Goal: Transaction & Acquisition: Purchase product/service

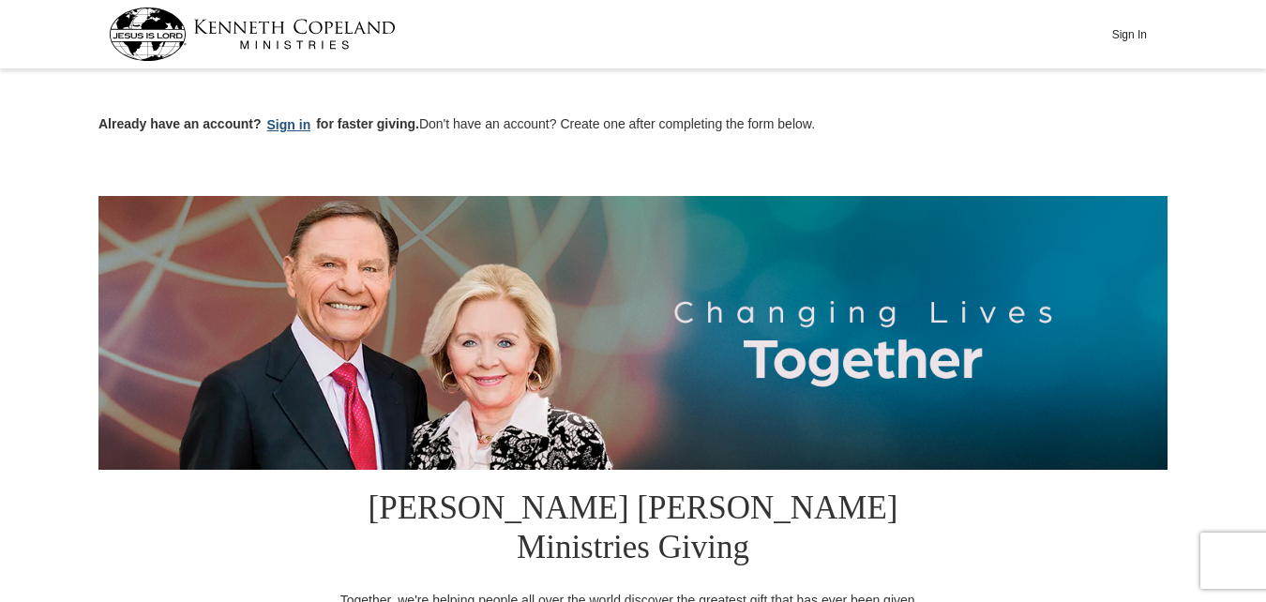
click at [281, 128] on button "Sign in" at bounding box center [289, 125] width 55 height 22
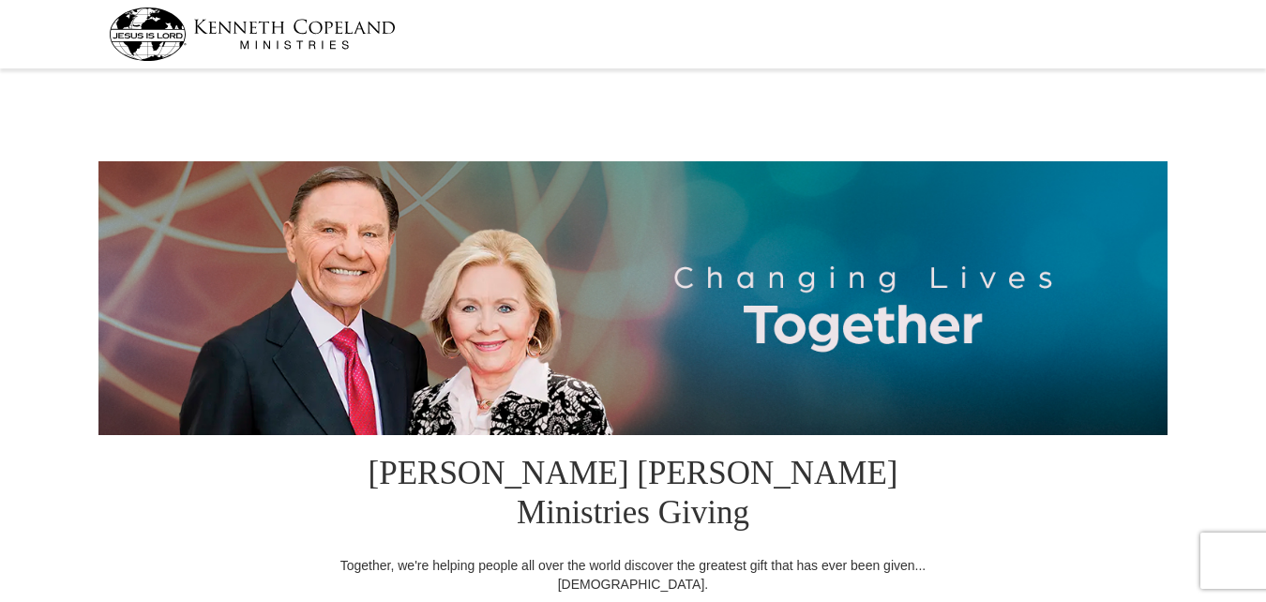
select select "OK"
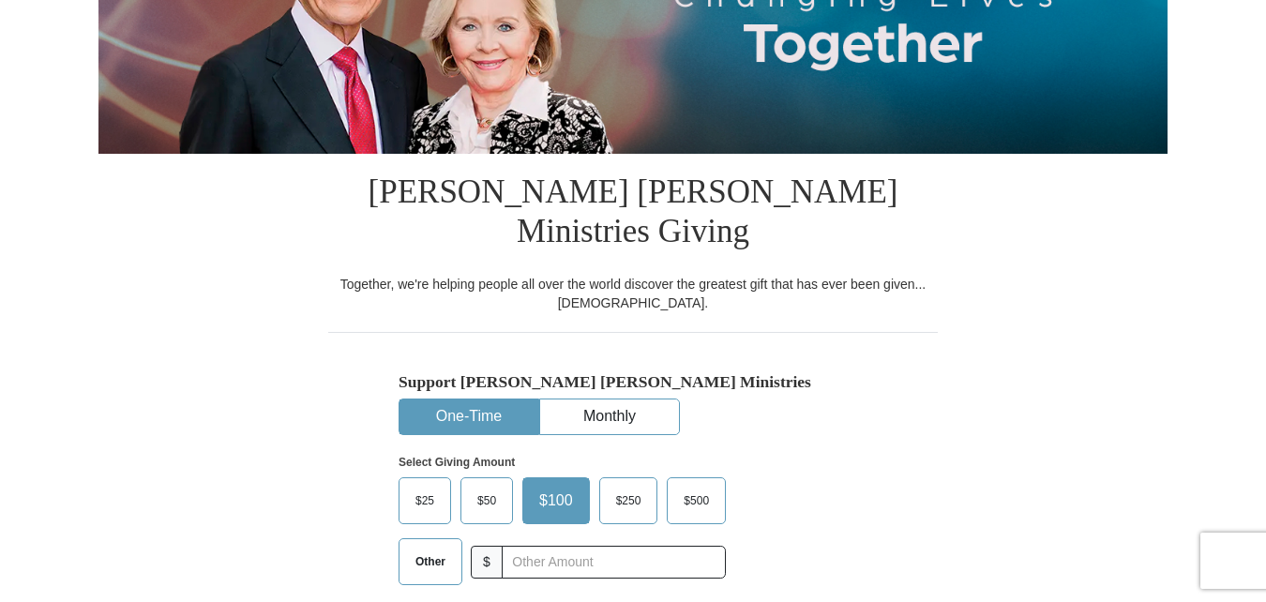
scroll to position [375, 0]
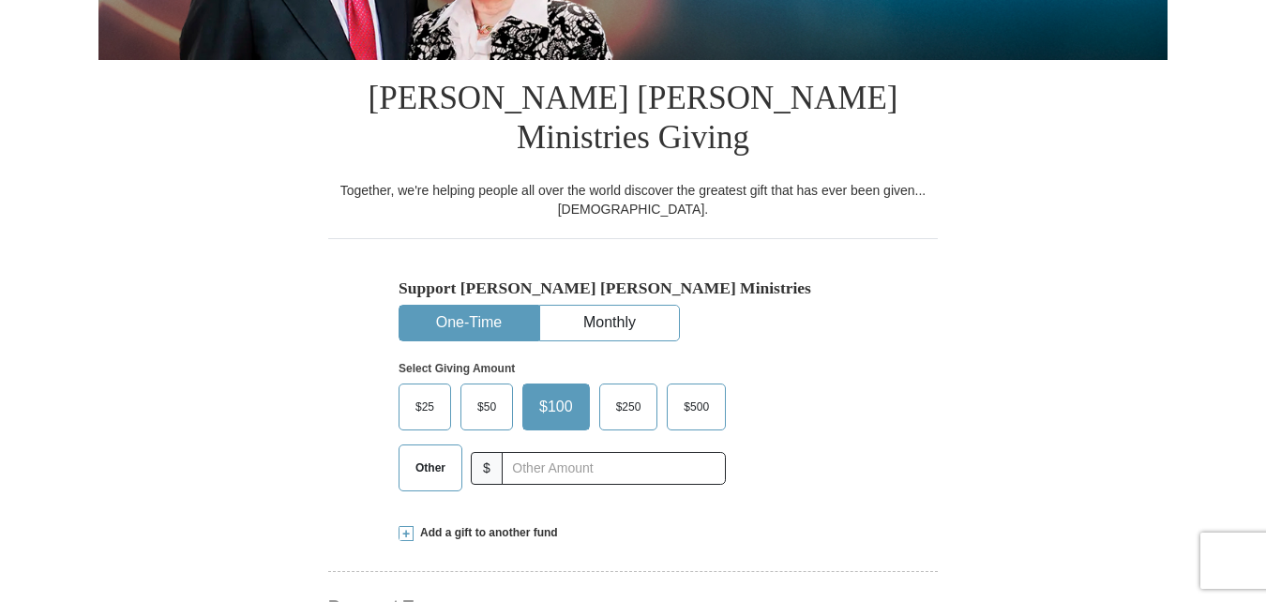
click at [428, 454] on span "Other" at bounding box center [430, 468] width 49 height 28
click at [0, 0] on input "Other" at bounding box center [0, 0] width 0 height 0
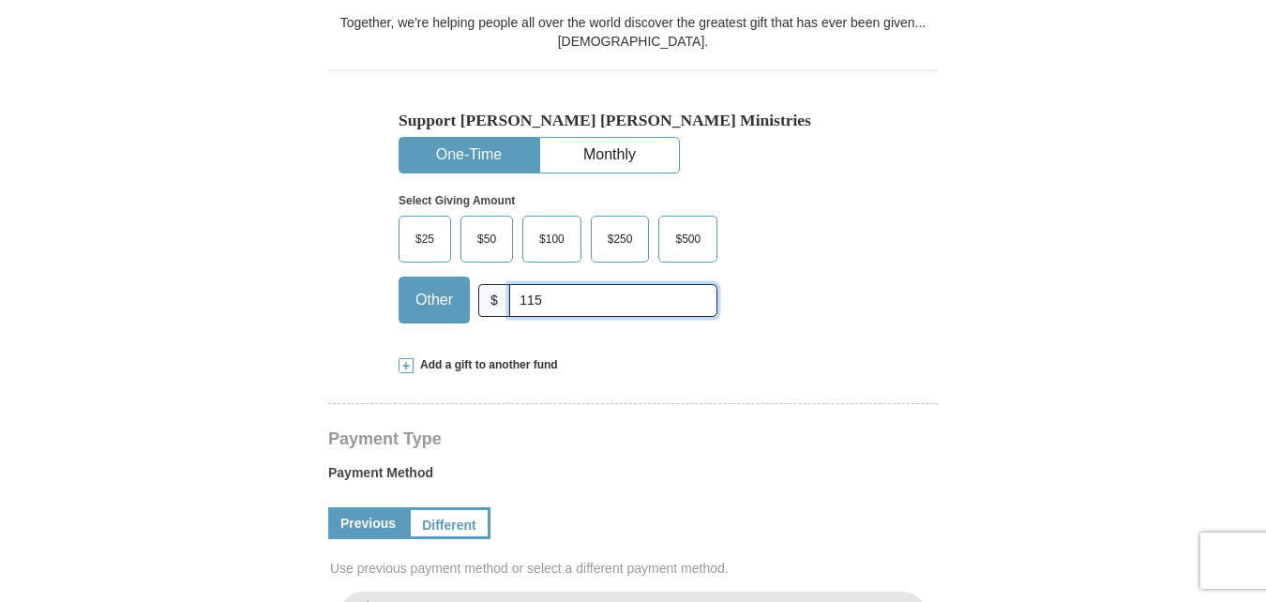
scroll to position [563, 0]
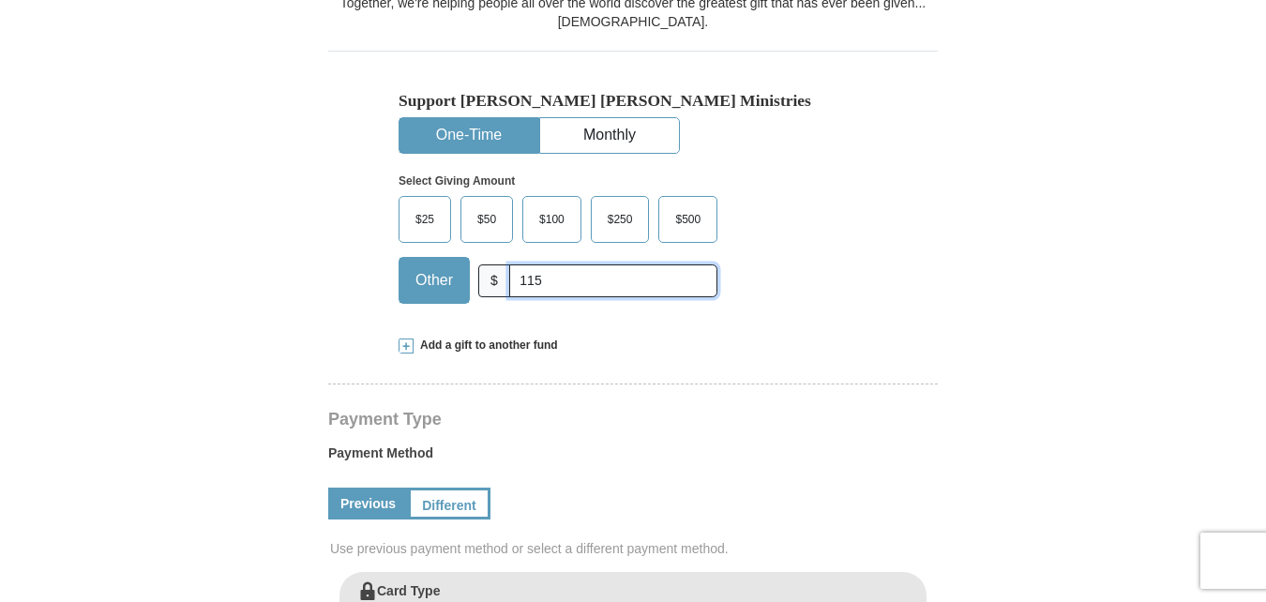
type input "115"
click at [408, 338] on span at bounding box center [405, 345] width 15 height 15
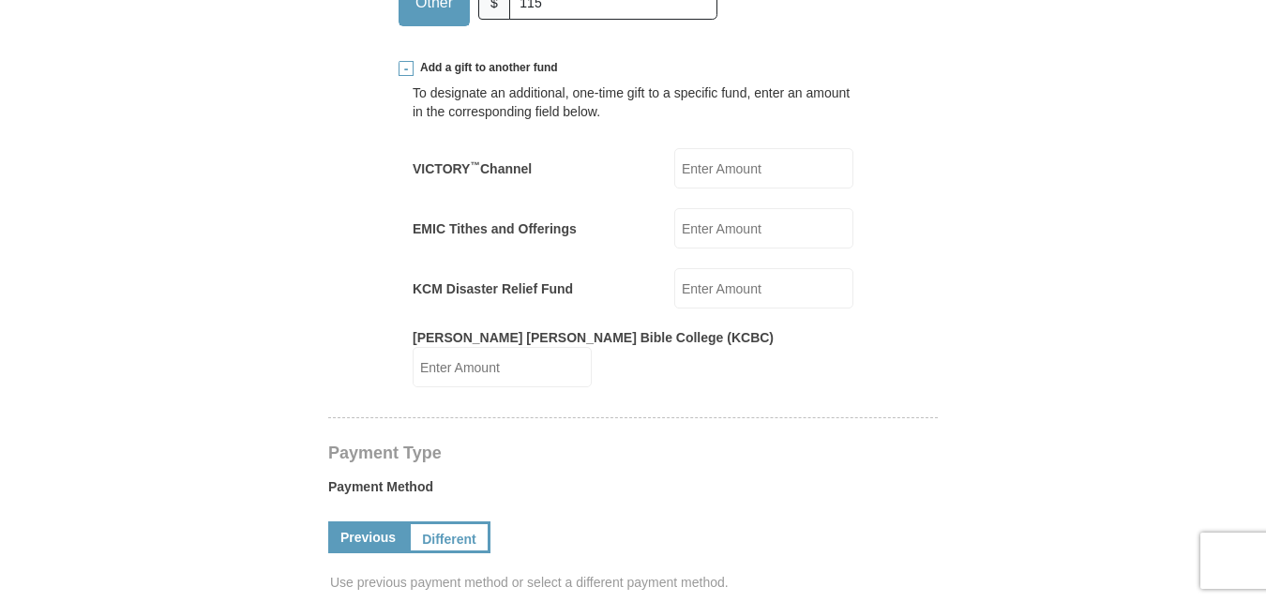
scroll to position [844, 0]
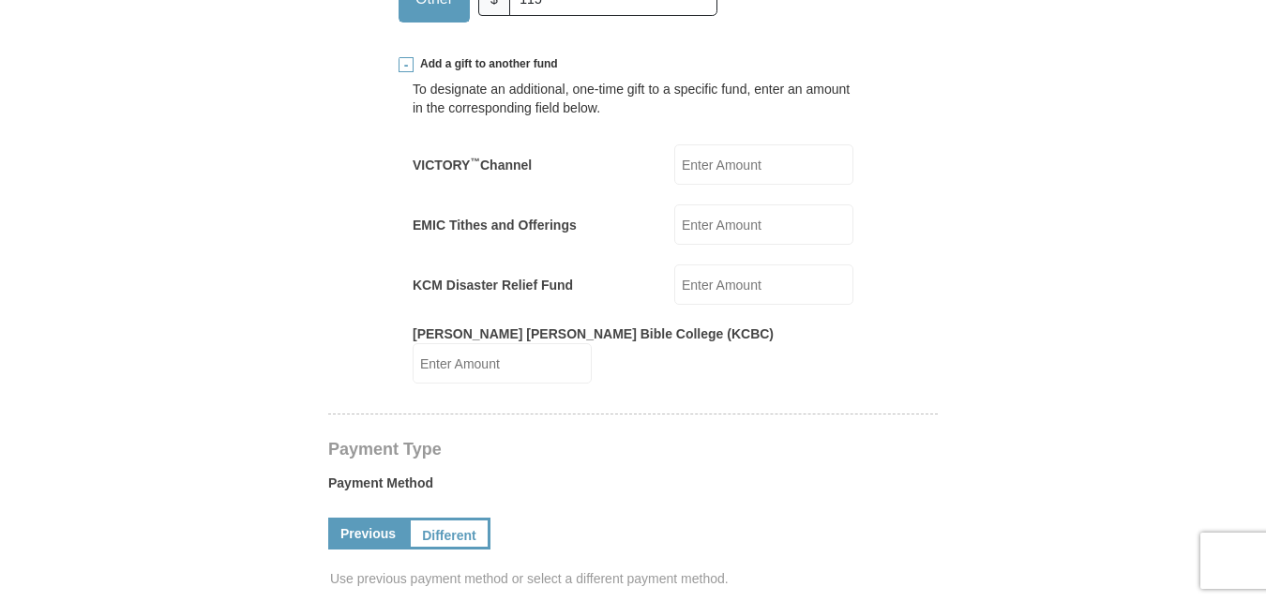
click at [699, 264] on input "KCM Disaster Relief Fund" at bounding box center [763, 284] width 179 height 40
type input "20"
click at [1130, 190] on form "Kenneth Copeland Ministries Giving Together, we're helping people all over the …" at bounding box center [632, 437] width 1069 height 2412
click at [705, 144] on input "VICTORY ™ Channel" at bounding box center [763, 164] width 179 height 40
type input "20"
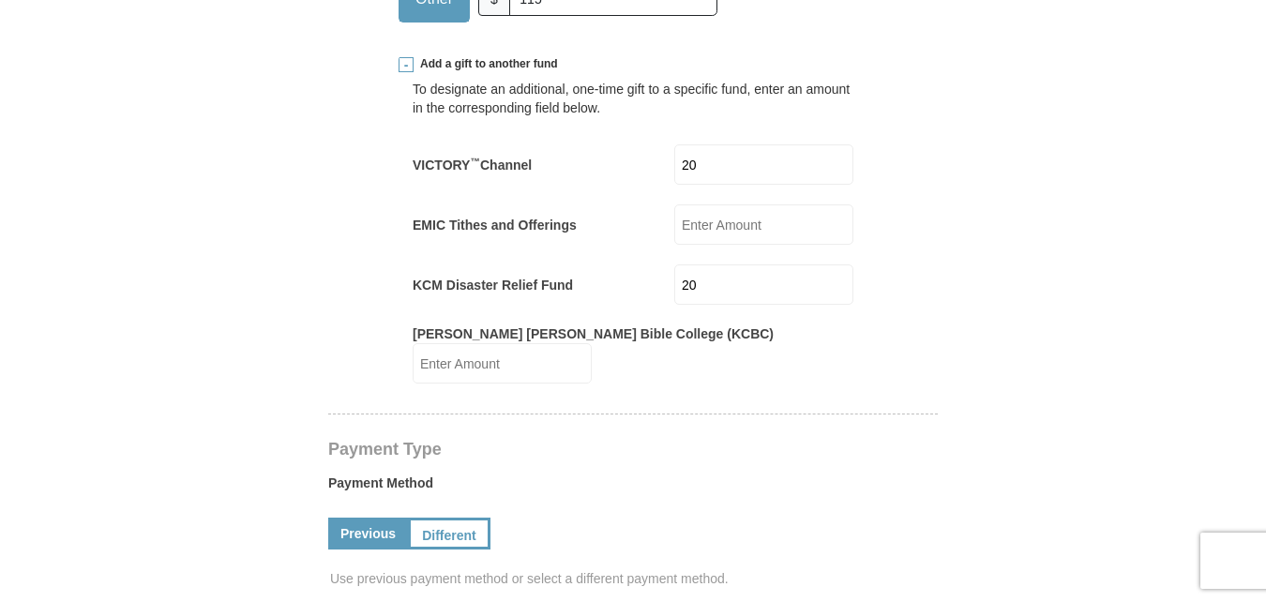
click at [1026, 289] on form "Kenneth Copeland Ministries Giving Together, we're helping people all over the …" at bounding box center [632, 452] width 1069 height 2442
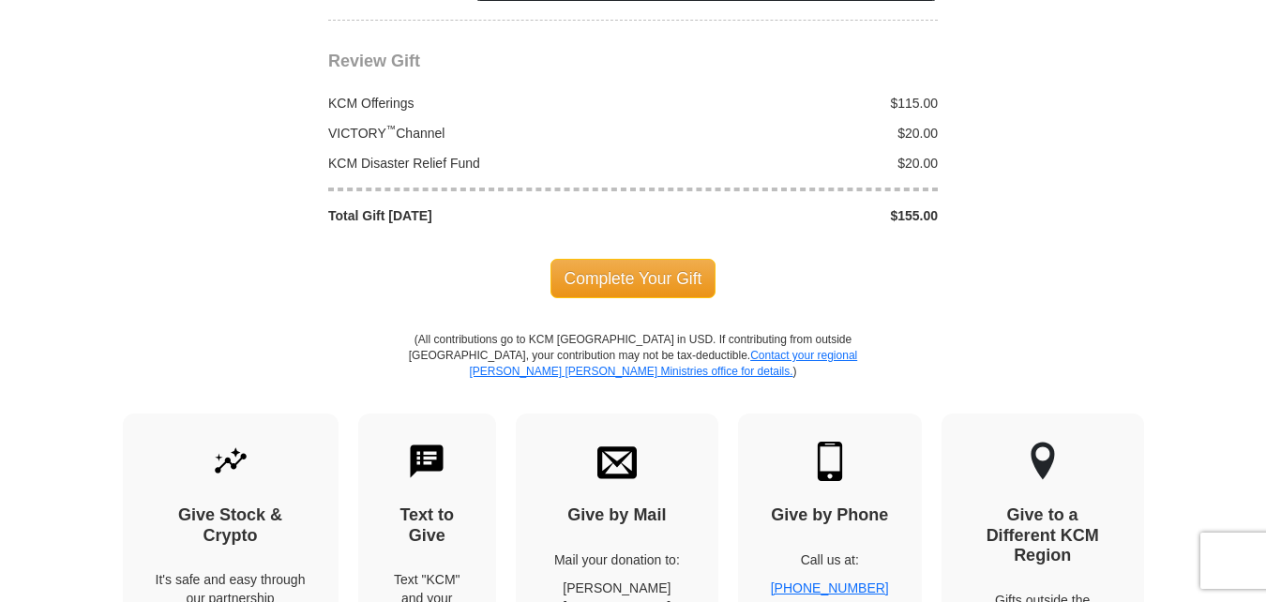
scroll to position [2063, 0]
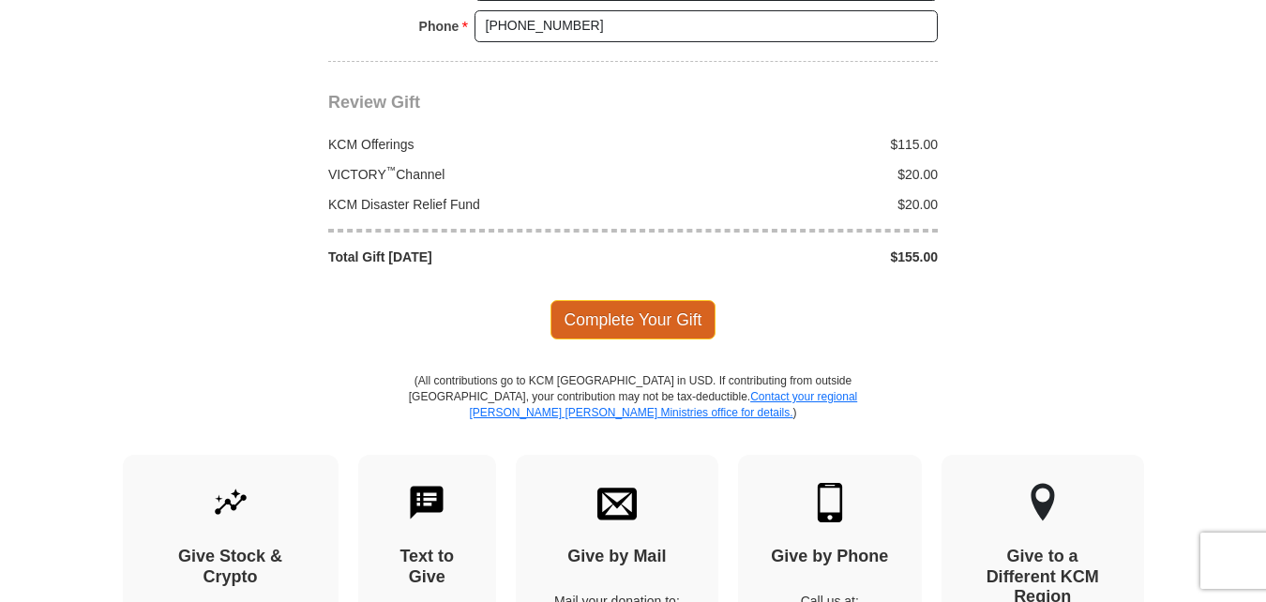
click at [676, 300] on span "Complete Your Gift" at bounding box center [633, 319] width 166 height 39
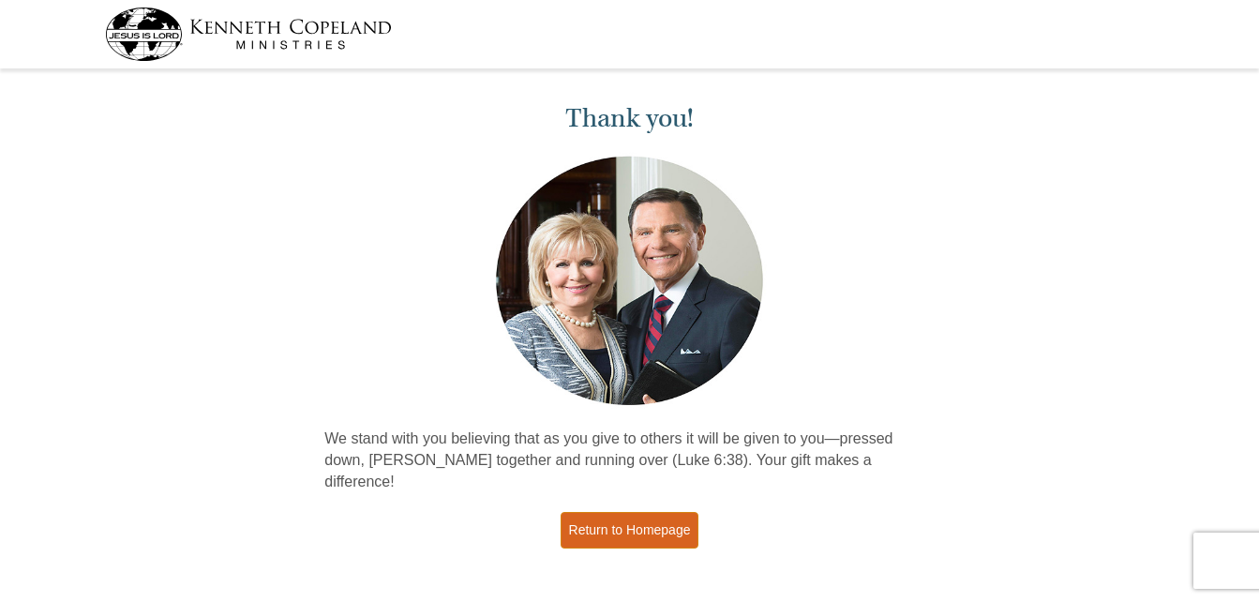
click at [665, 516] on link "Return to Homepage" at bounding box center [630, 530] width 139 height 37
